Goal: Obtain resource: Obtain resource

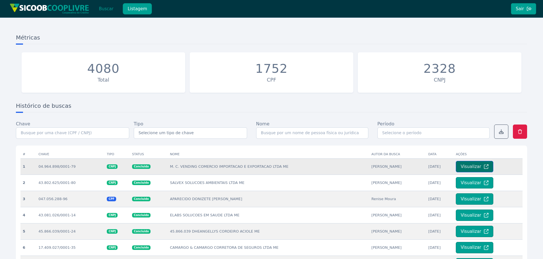
click at [461, 165] on button "Visualizar" at bounding box center [475, 166] width 38 height 11
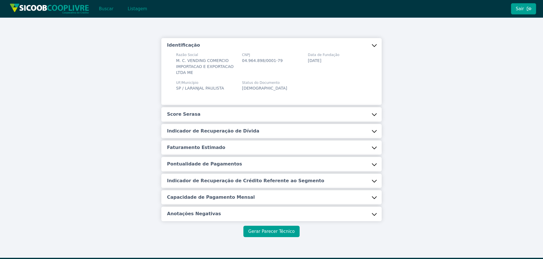
click at [273, 229] on button "Gerar Parecer Técnico" at bounding box center [271, 231] width 56 height 11
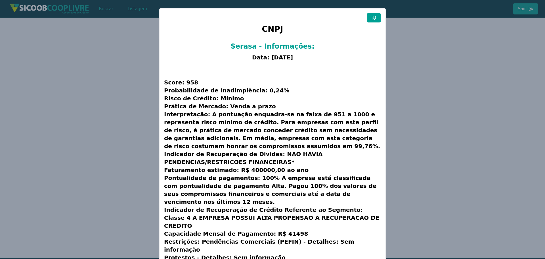
click at [411, 109] on modal-container "CNPJ Serasa - Informações: Data: [DATE] Score: 958 Probabilidade de Inadimplênc…" at bounding box center [272, 129] width 545 height 259
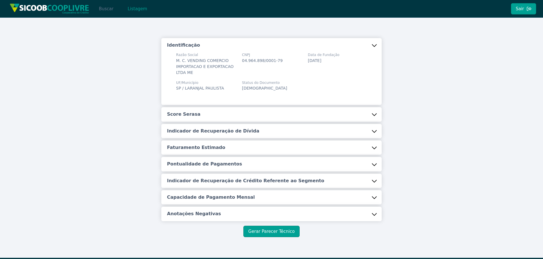
click at [97, 13] on button "Buscar" at bounding box center [106, 8] width 24 height 11
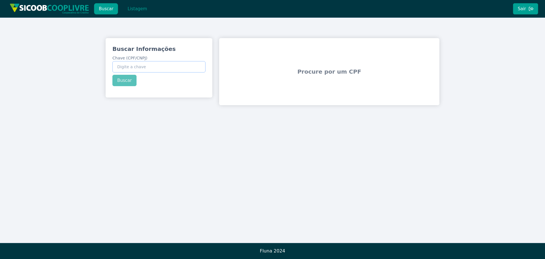
click at [159, 69] on input "Chave (CPF/CNPJ)" at bounding box center [159, 66] width 93 height 11
paste input "05.842.940/0001-41"
type input "05.842.940/0001-41"
click at [120, 82] on div "Buscar Informações Chave (CPF/CNPJ) 05.842.940/0001-41 Buscar" at bounding box center [159, 65] width 107 height 55
click at [120, 82] on button "Buscar" at bounding box center [125, 80] width 24 height 11
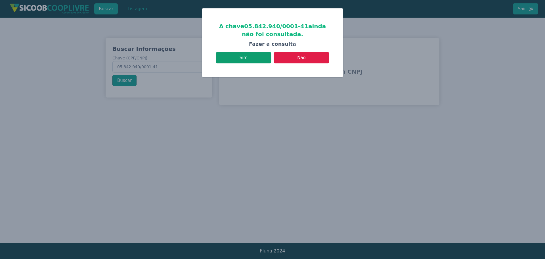
click at [239, 57] on button "Sim" at bounding box center [244, 57] width 56 height 11
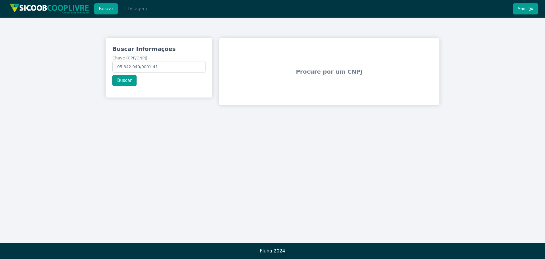
click at [142, 8] on button "Listagem" at bounding box center [137, 8] width 29 height 11
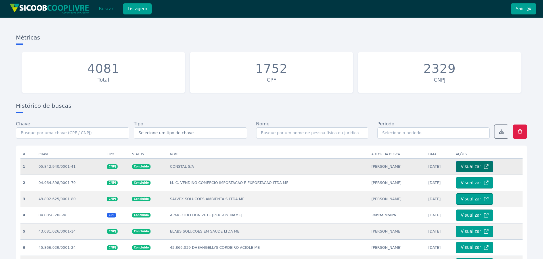
click at [464, 166] on button "Visualizar" at bounding box center [475, 166] width 38 height 11
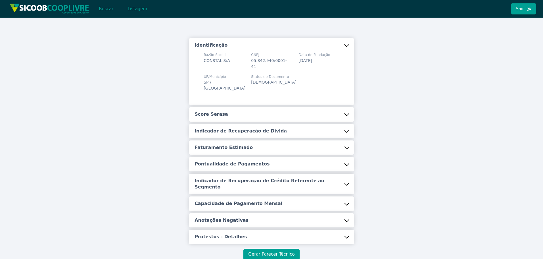
click at [258, 256] on button "Gerar Parecer Técnico" at bounding box center [271, 254] width 56 height 11
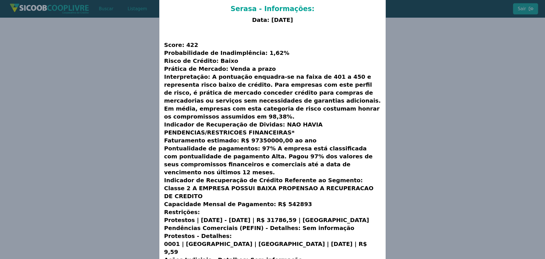
scroll to position [38, 0]
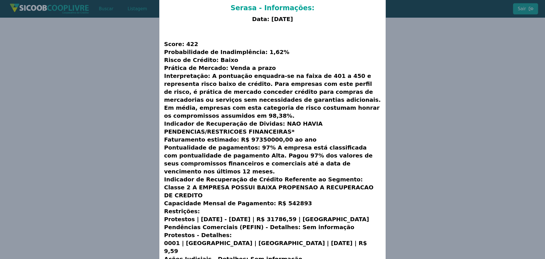
drag, startPoint x: 36, startPoint y: 107, endPoint x: 62, endPoint y: 106, distance: 25.6
click at [36, 107] on modal-container "CNPJ Serasa - Informações: Data: [DATE] Score: 422 Probabilidade de Inadimplênc…" at bounding box center [272, 129] width 545 height 259
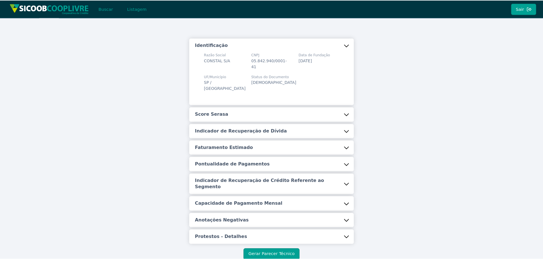
scroll to position [0, 0]
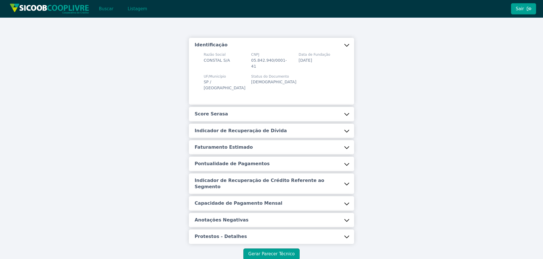
drag, startPoint x: 50, startPoint y: 190, endPoint x: 46, endPoint y: 198, distance: 9.0
click at [50, 190] on div "Identificação Razão Social CONSTAL S/A CNPJ 05.842.940/0001-41 Data de Fundação…" at bounding box center [271, 148] width 543 height 263
click at [137, 12] on button "Listagem" at bounding box center [137, 8] width 29 height 11
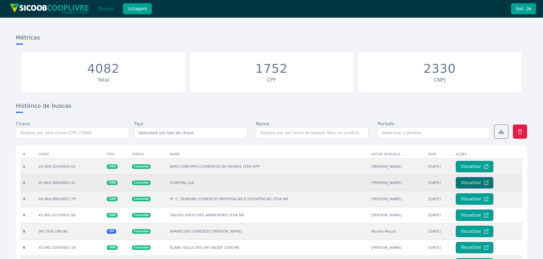
click at [461, 185] on button "Visualizar" at bounding box center [475, 182] width 38 height 11
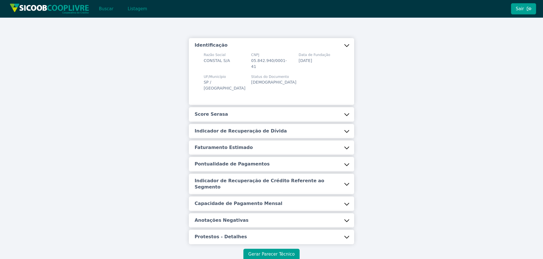
click at [271, 251] on button "Gerar Parecer Técnico" at bounding box center [271, 254] width 56 height 11
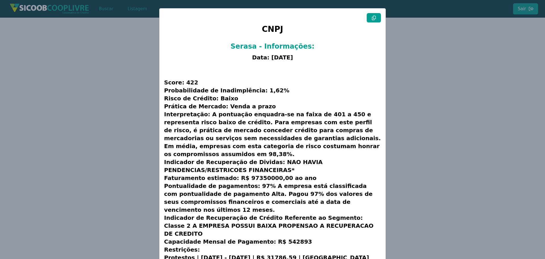
click at [373, 18] on icon at bounding box center [374, 18] width 5 height 5
drag, startPoint x: 91, startPoint y: 206, endPoint x: 149, endPoint y: 44, distance: 171.2
click at [91, 205] on modal-container "CNPJ Serasa - Informações: Data: [DATE] Score: 422 Probabilidade de Inadimplênc…" at bounding box center [272, 129] width 545 height 259
